Goal: Transaction & Acquisition: Purchase product/service

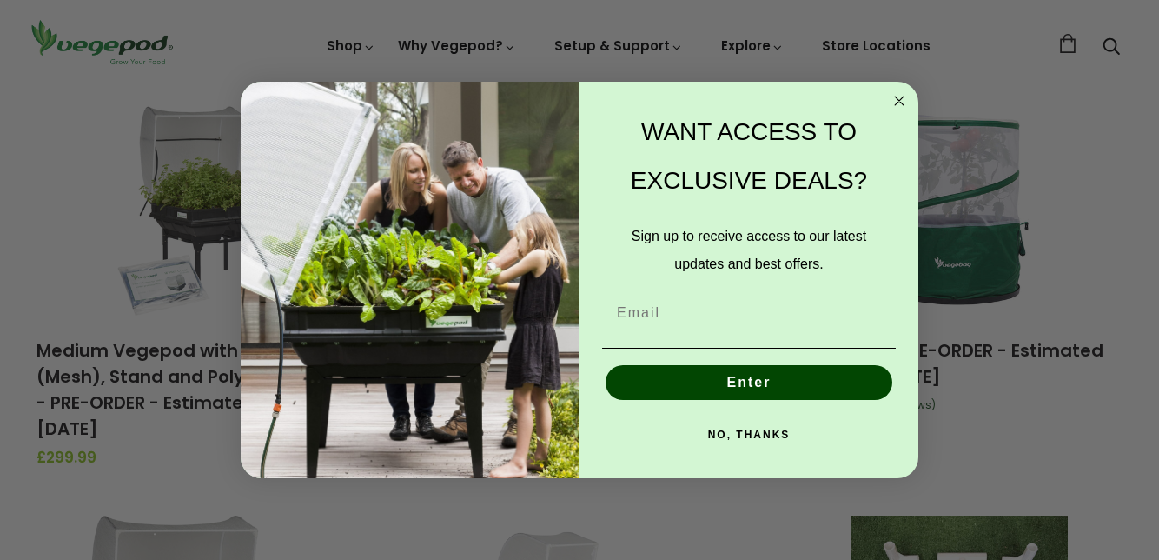
scroll to position [1056, 0]
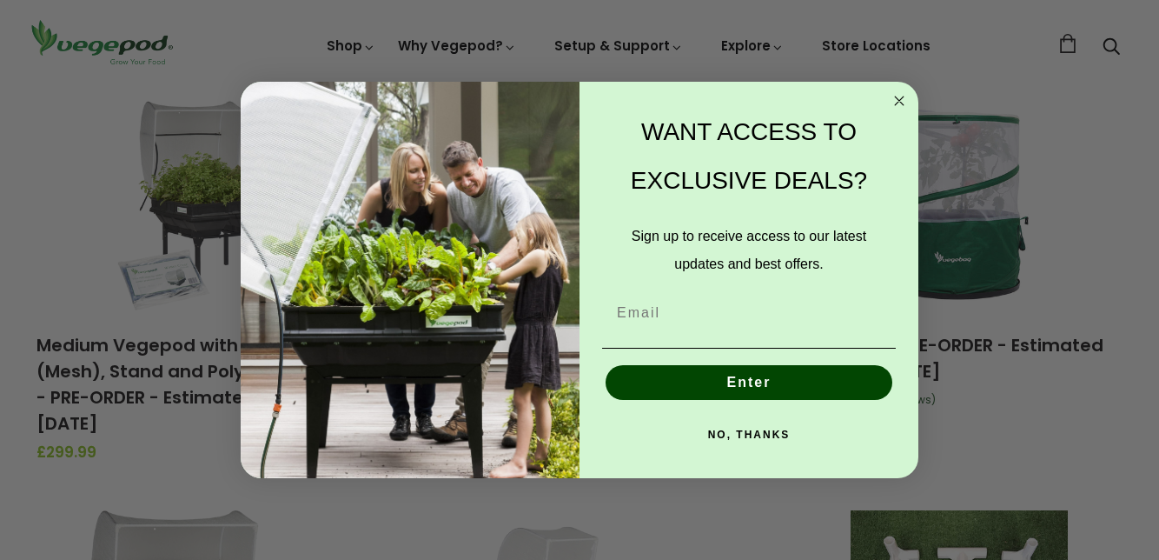
click at [906, 110] on circle "Close dialog" at bounding box center [900, 100] width 20 height 20
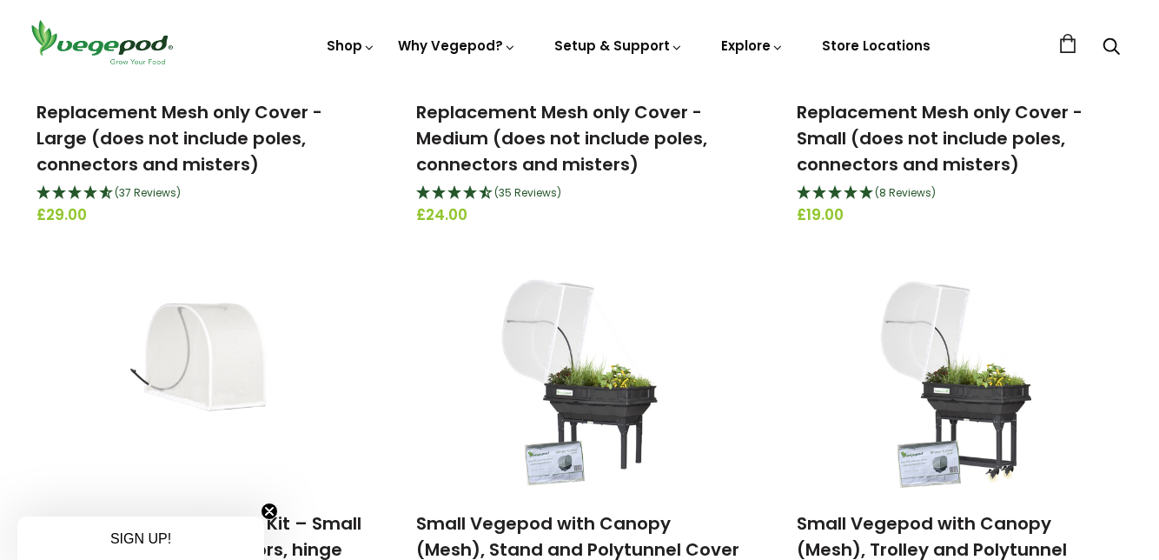
scroll to position [2452, 0]
click at [996, 403] on img at bounding box center [959, 381] width 182 height 217
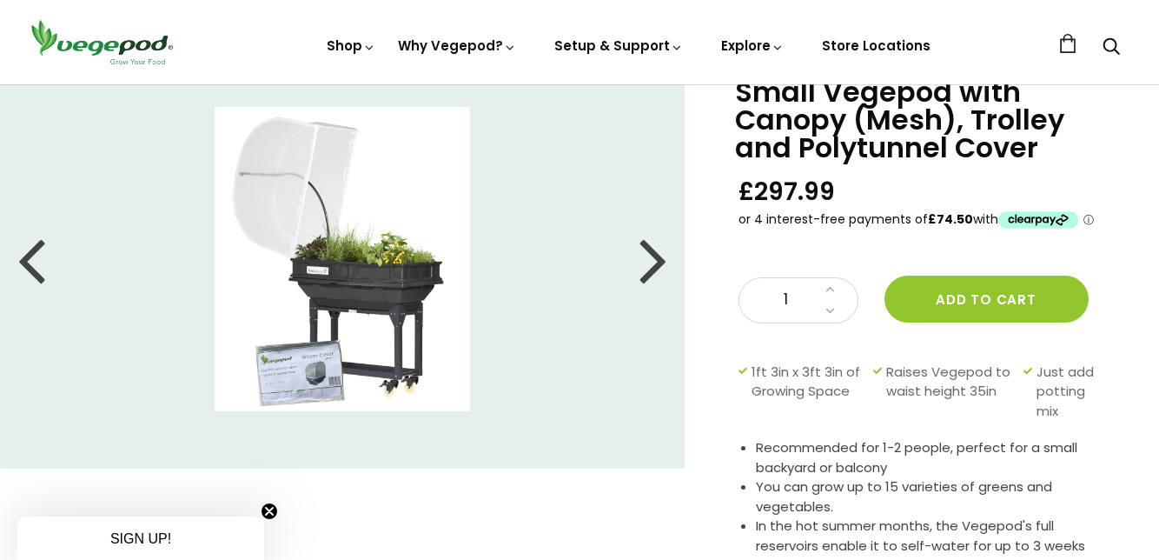
click at [1044, 350] on div "Small Vegepod with Canopy (Mesh), Trolley and Polytunnel Cover £297.99 1 Add to…" at bounding box center [927, 404] width 377 height 653
